Goal: Task Accomplishment & Management: Complete application form

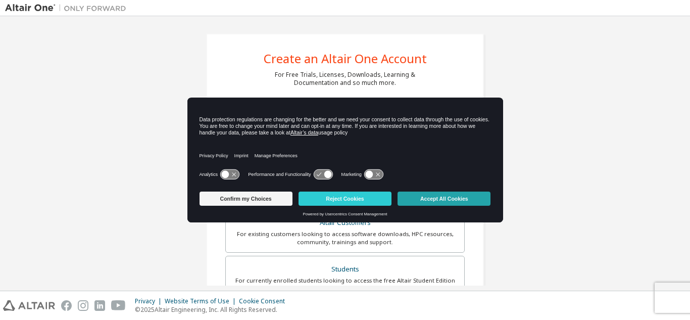
click at [463, 194] on button "Accept All Cookies" at bounding box center [444, 198] width 93 height 14
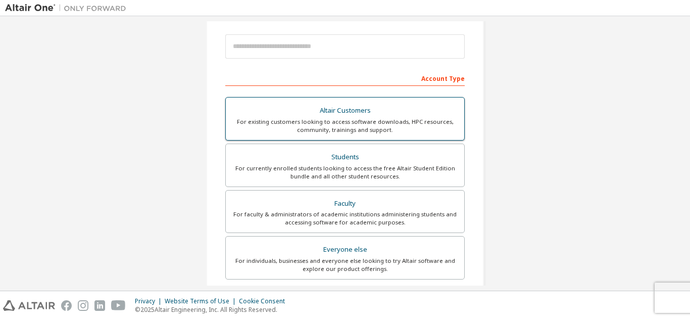
scroll to position [116, 0]
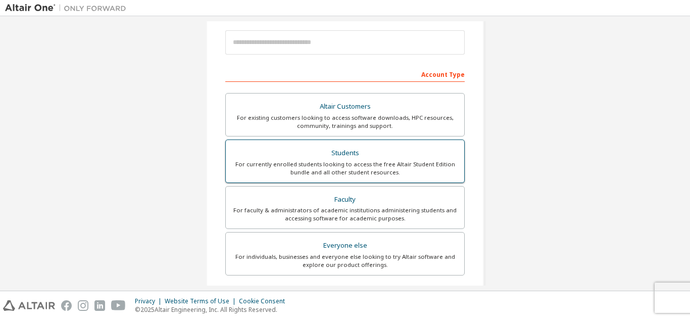
click at [354, 167] on div "For currently enrolled students looking to access the free Altair Student Editi…" at bounding box center [345, 168] width 226 height 16
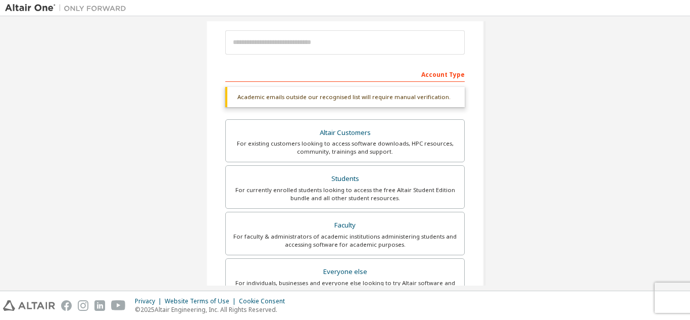
click at [403, 98] on div "Academic emails outside our recognised list will require manual verification." at bounding box center [344, 97] width 239 height 20
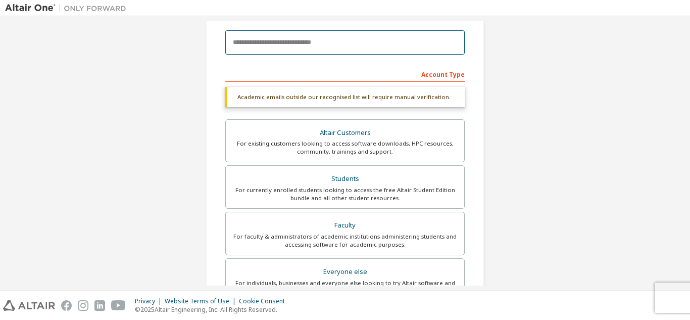
click at [320, 48] on input "email" at bounding box center [344, 42] width 239 height 24
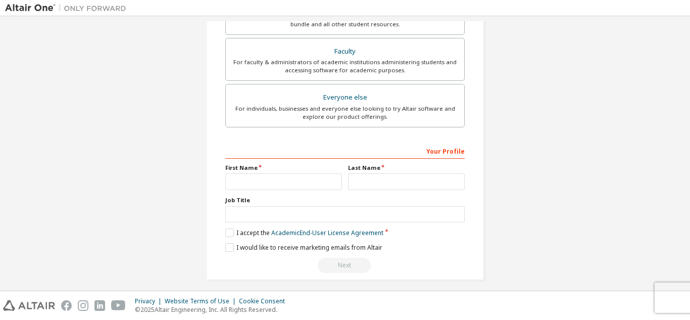
scroll to position [265, 0]
type input "**********"
click at [318, 175] on input "text" at bounding box center [283, 180] width 117 height 17
type input "**********"
click at [412, 181] on input "text" at bounding box center [406, 180] width 117 height 17
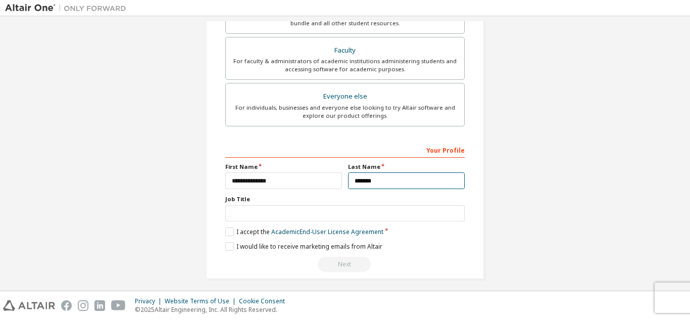
scroll to position [271, 0]
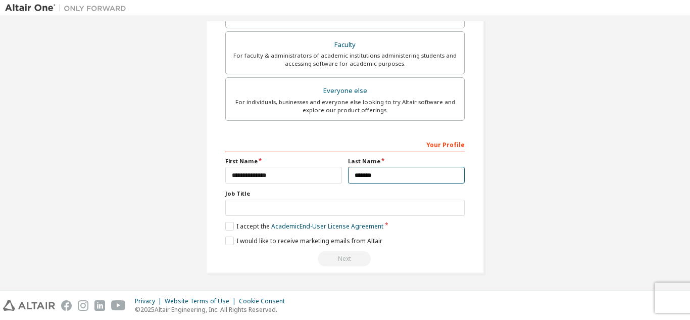
type input "*******"
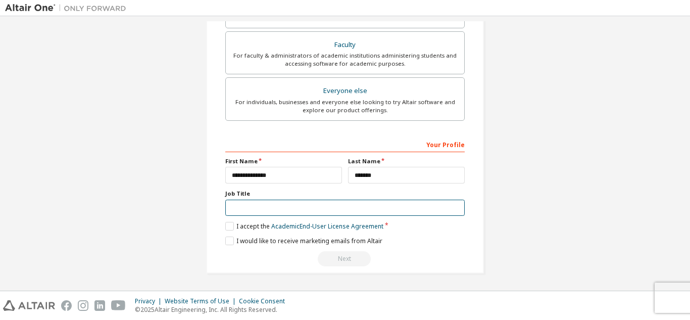
click at [379, 203] on input "text" at bounding box center [344, 208] width 239 height 17
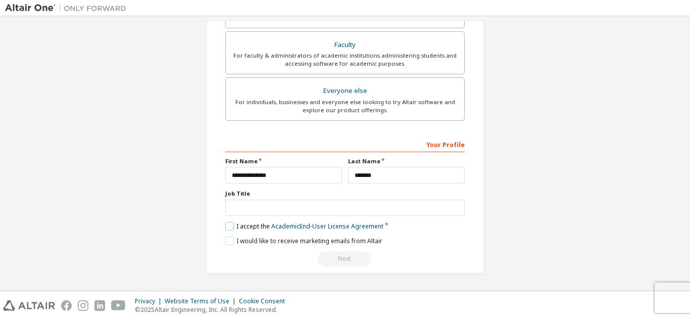
click at [227, 225] on label "I accept the Academic End-User License Agreement" at bounding box center [304, 226] width 158 height 9
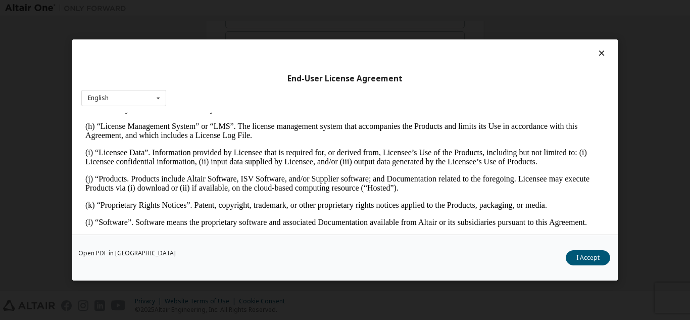
scroll to position [399, 0]
click at [581, 251] on button "I Accept" at bounding box center [588, 257] width 44 height 15
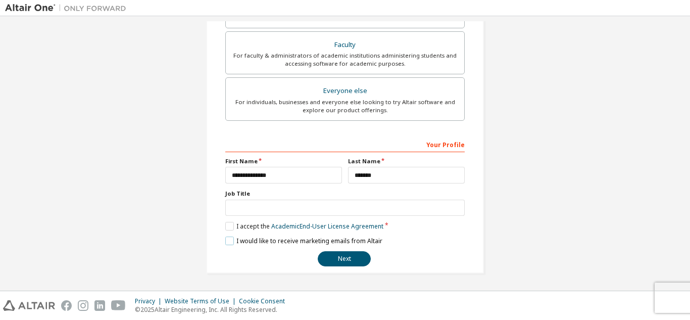
click at [228, 241] on label "I would like to receive marketing emails from Altair" at bounding box center [303, 240] width 157 height 9
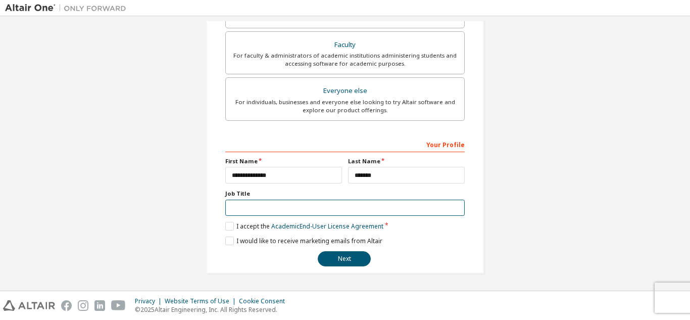
click at [301, 208] on input "text" at bounding box center [344, 208] width 239 height 17
type input "*******"
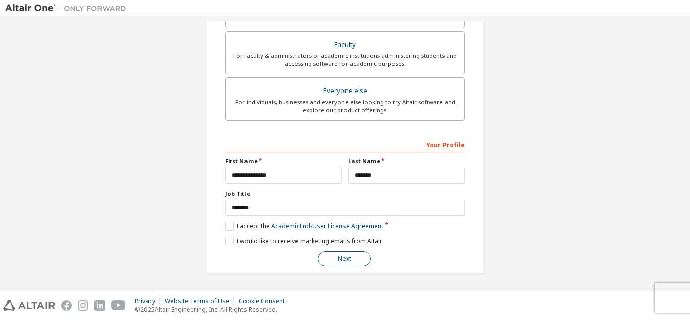
click at [357, 257] on button "Next" at bounding box center [344, 258] width 53 height 15
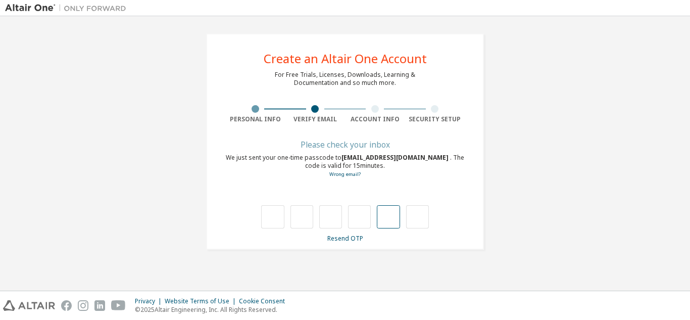
type input "*"
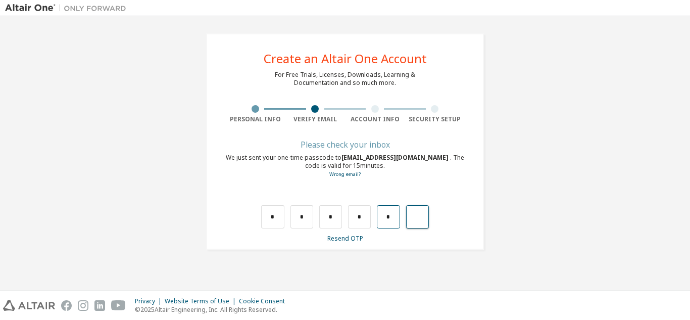
type input "*"
